Goal: Transaction & Acquisition: Download file/media

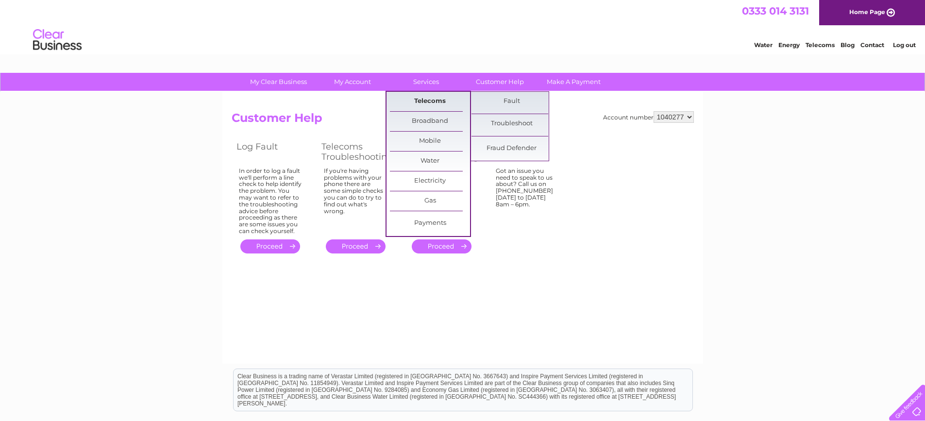
click at [426, 96] on link "Telecoms" at bounding box center [430, 101] width 80 height 19
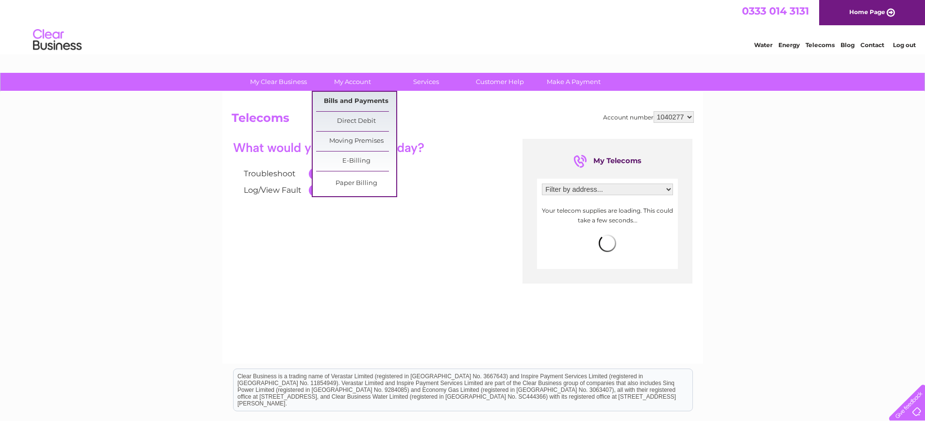
click at [343, 98] on link "Bills and Payments" at bounding box center [356, 101] width 80 height 19
click at [342, 103] on link "Bills and Payments" at bounding box center [356, 101] width 80 height 19
click at [348, 101] on link "Bills and Payments" at bounding box center [356, 101] width 80 height 19
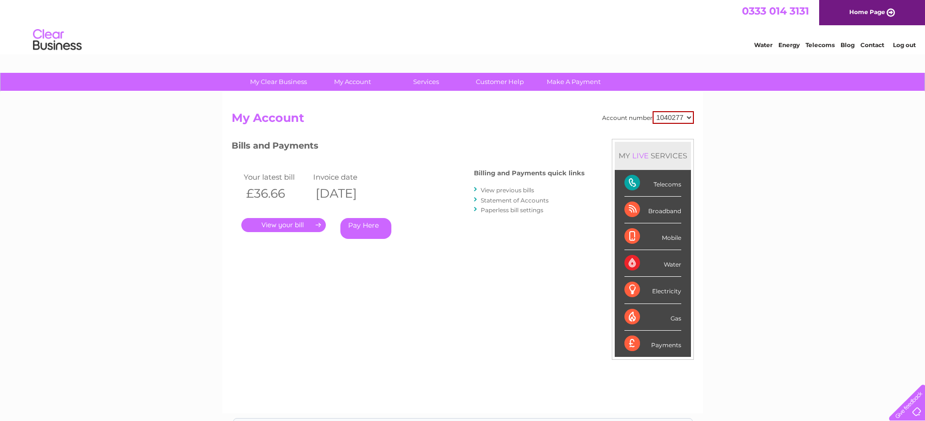
click at [515, 188] on link "View previous bills" at bounding box center [507, 189] width 53 height 7
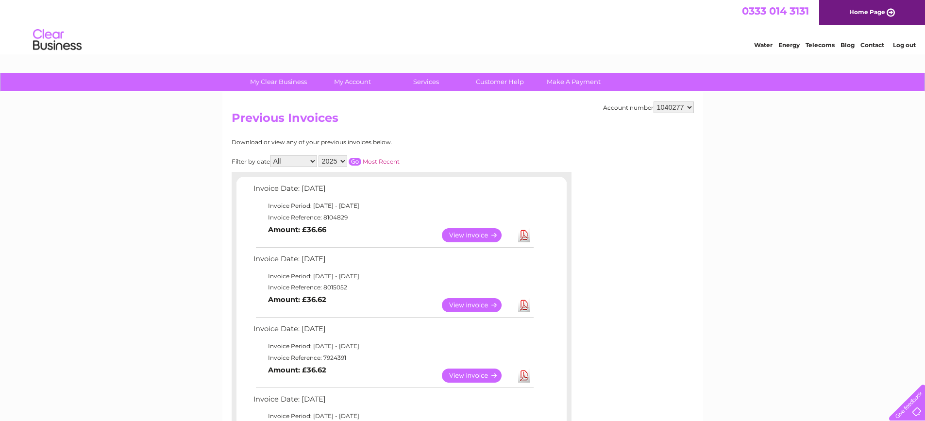
click at [526, 304] on link "Download" at bounding box center [524, 305] width 12 height 14
